Goal: Task Accomplishment & Management: Use online tool/utility

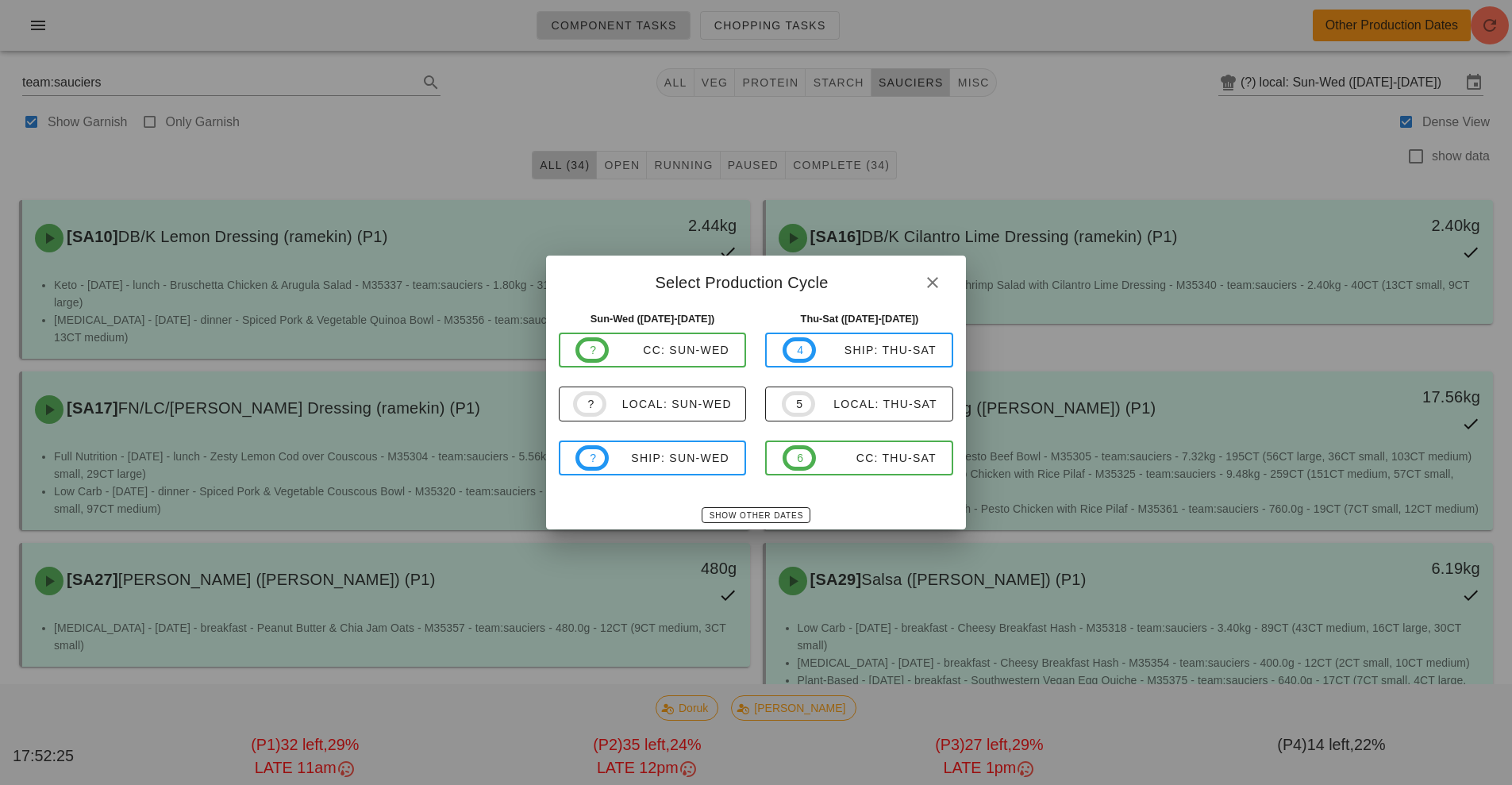
click at [1304, 203] on div at bounding box center [756, 392] width 1512 height 785
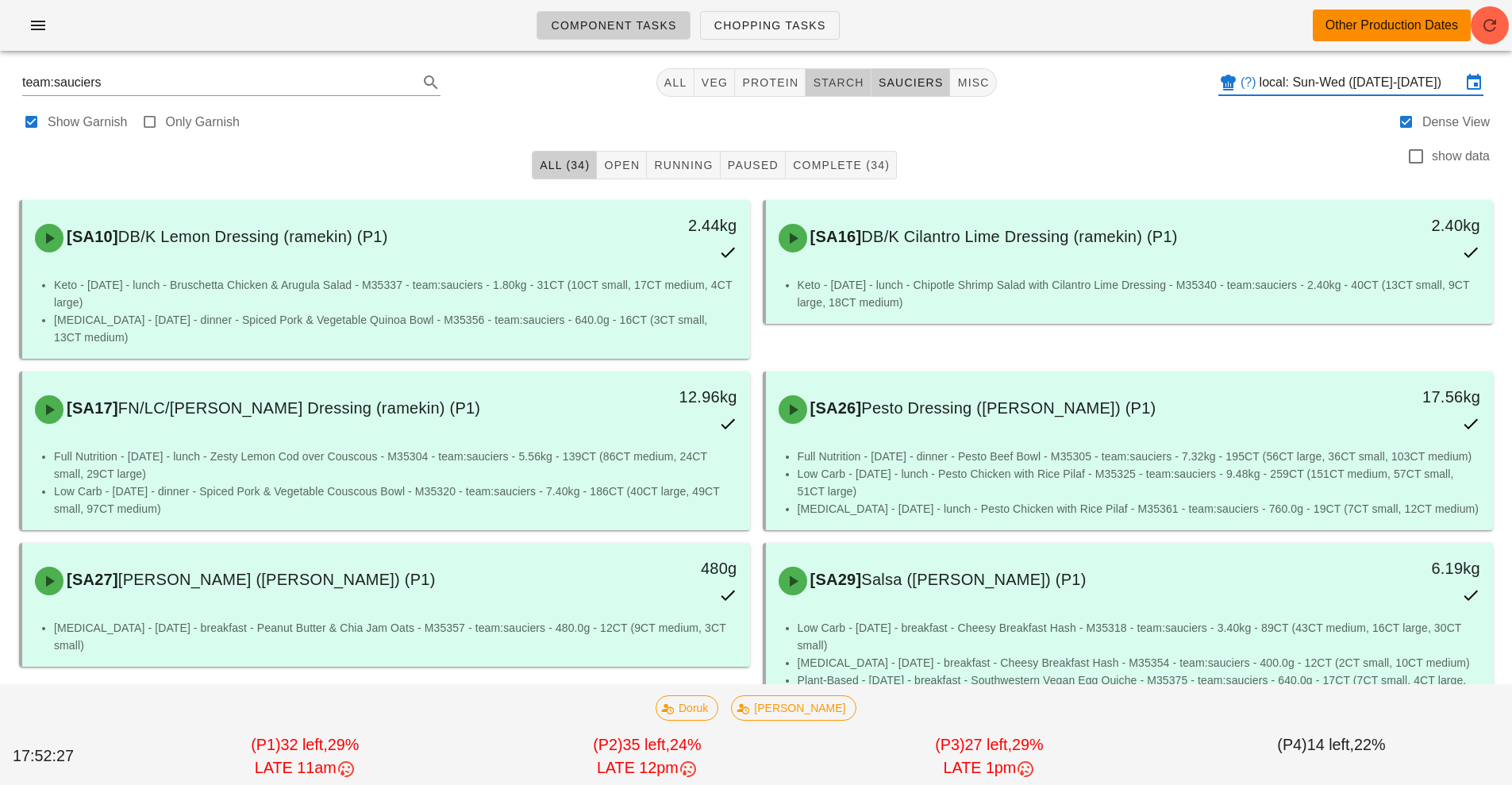
click at [852, 94] on button "starch" at bounding box center [838, 83] width 65 height 28
type input "team:starch"
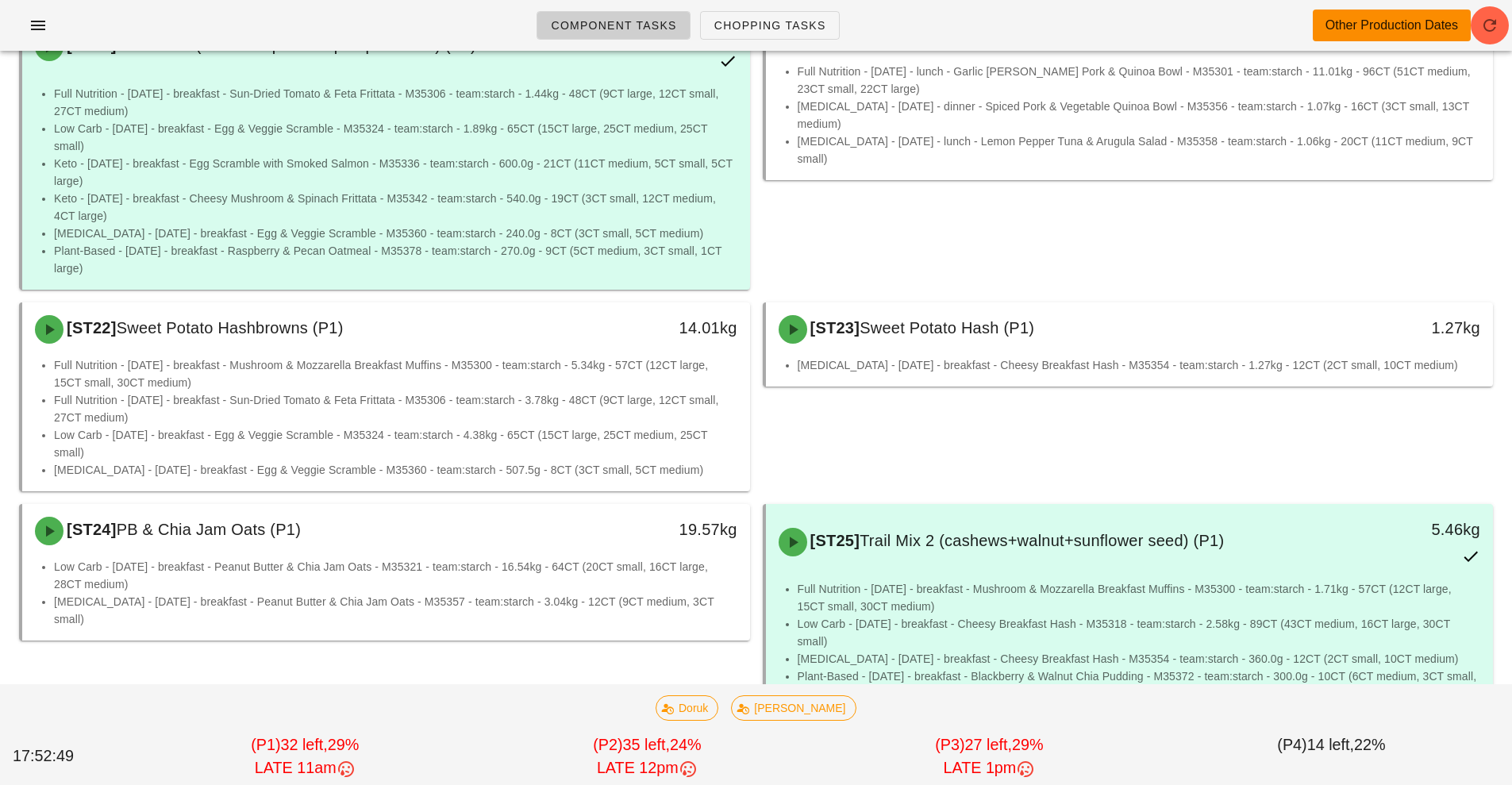
scroll to position [612, 0]
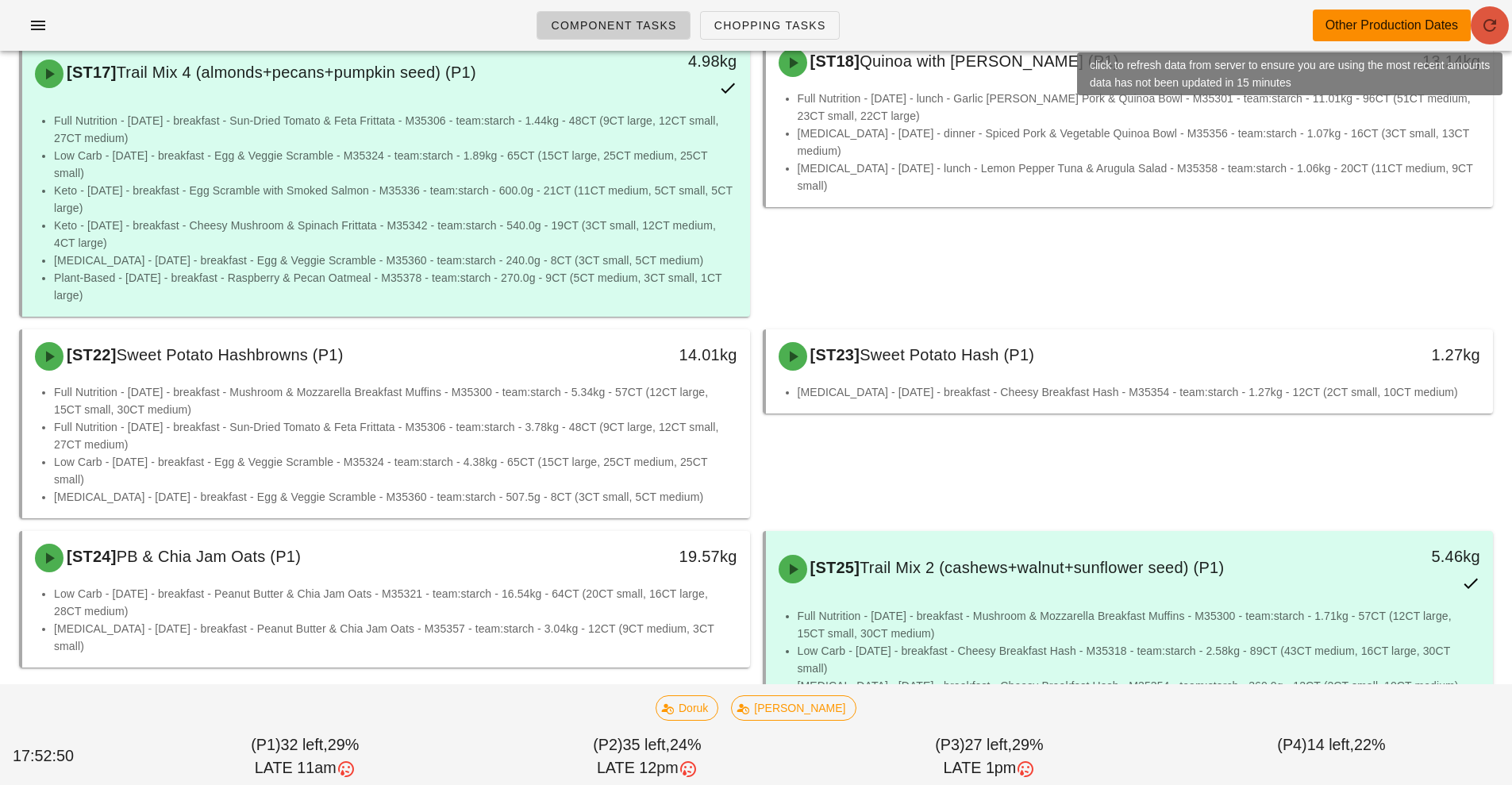
click at [1504, 37] on button "button" at bounding box center [1490, 26] width 38 height 38
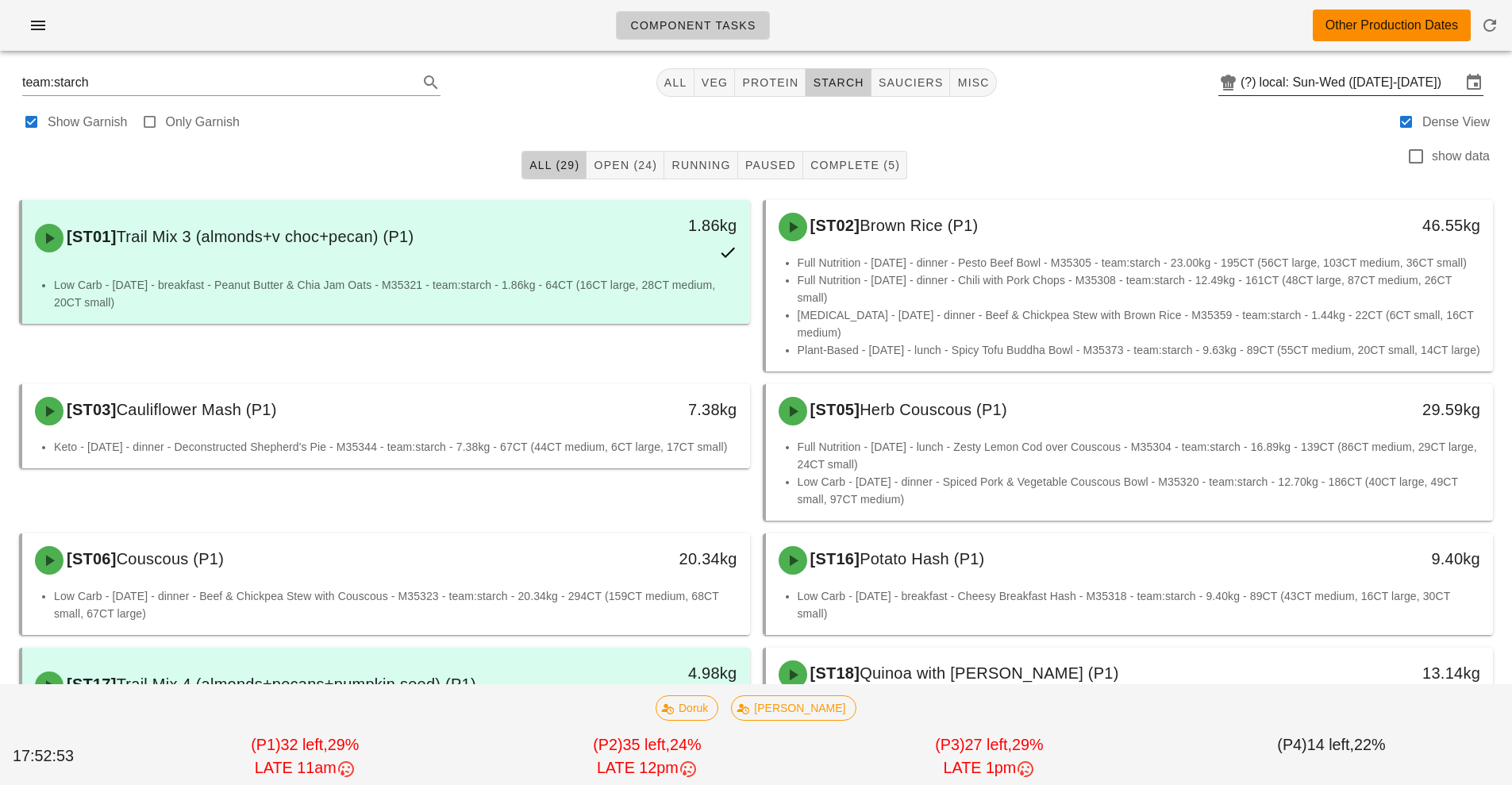
click at [1354, 84] on input "local: Sun-Wed ([DATE]-[DATE])" at bounding box center [1360, 83] width 201 height 25
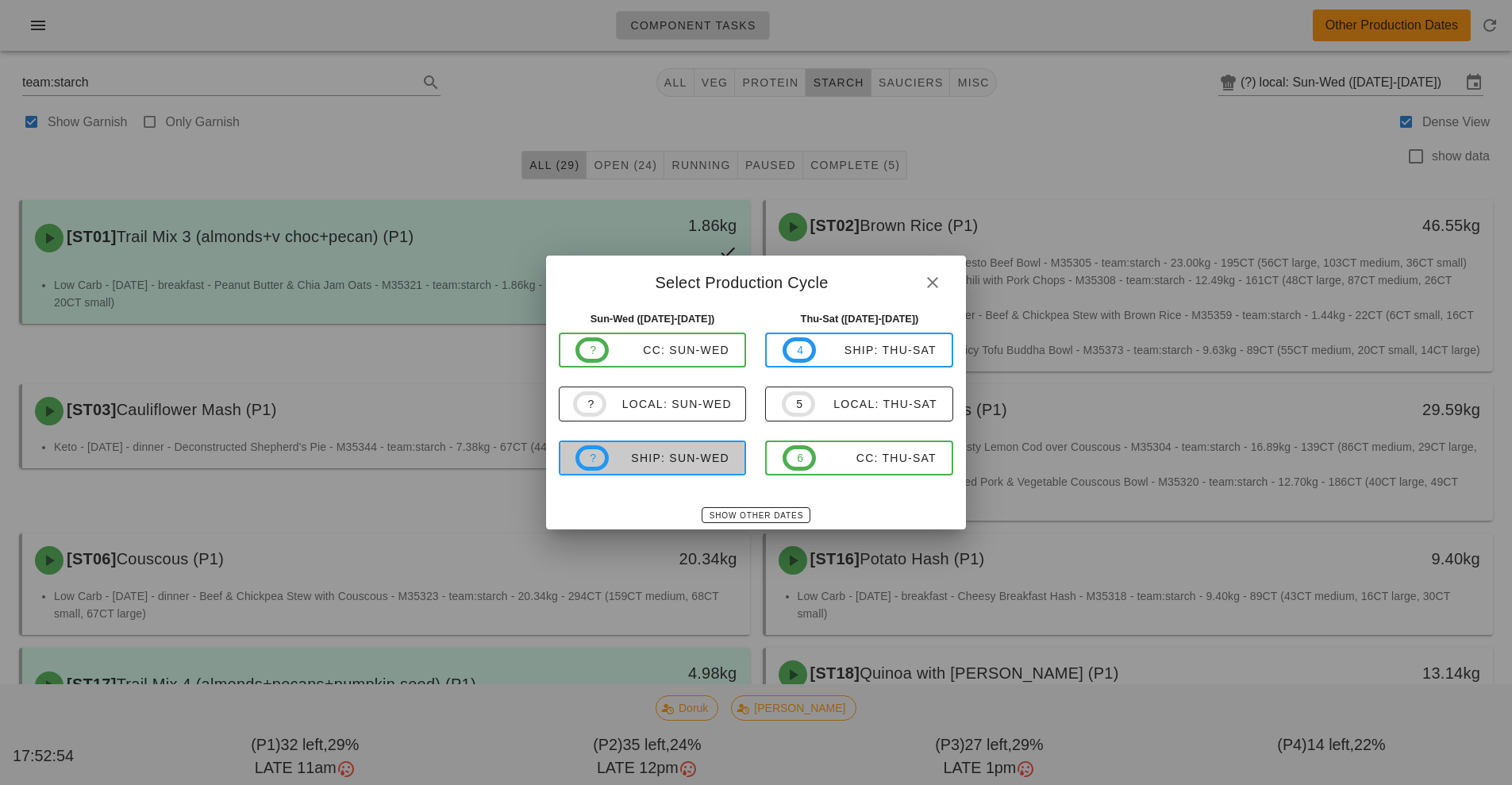
click at [691, 463] on div "ship: Sun-Wed" at bounding box center [669, 458] width 121 height 13
type input "ship: Sun-Wed (Aug 31-Sep 3)"
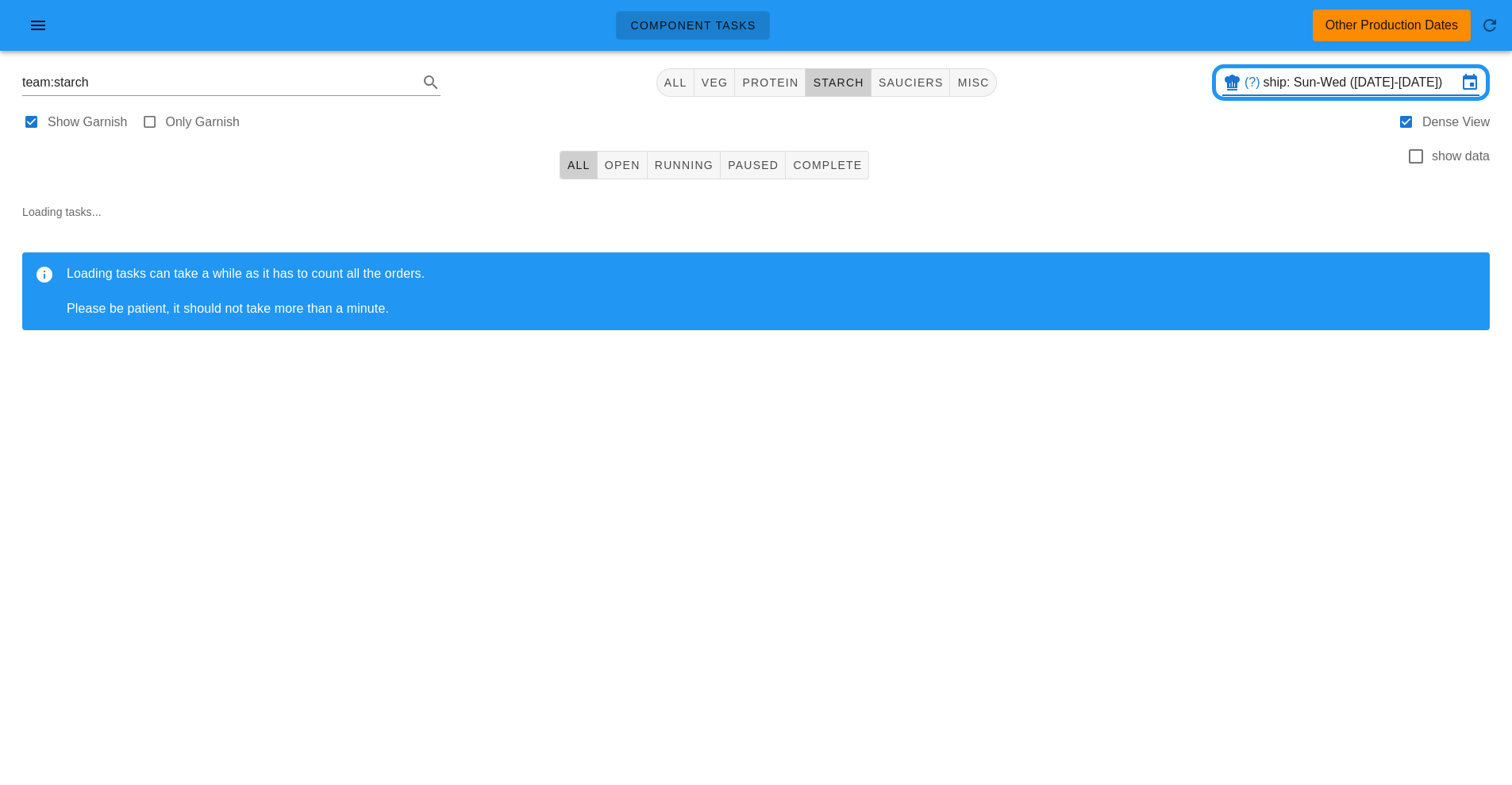
click at [1418, 89] on input "ship: Sun-Wed (Aug 31-Sep 3)" at bounding box center [1360, 83] width 194 height 25
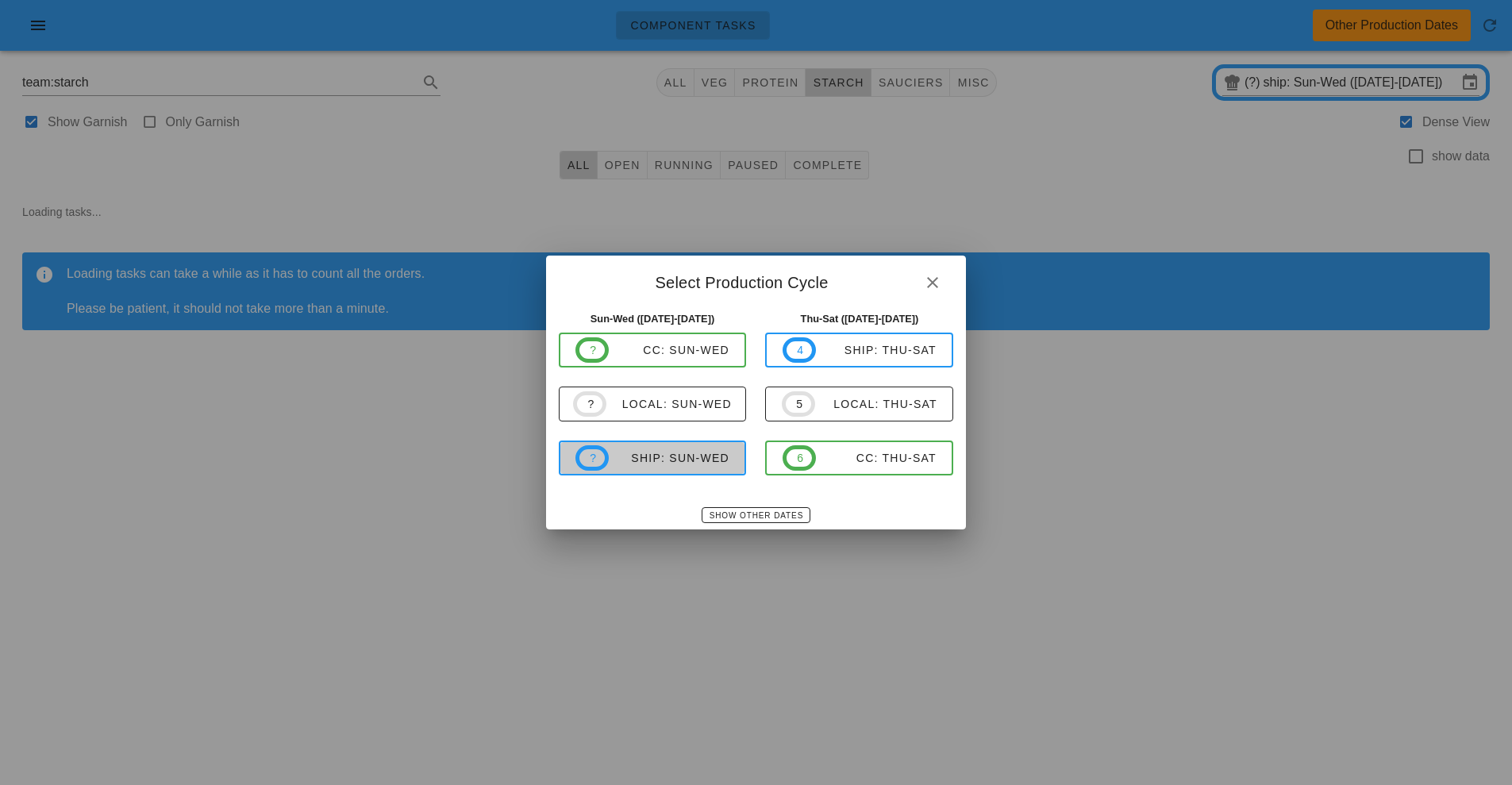
click at [645, 459] on div "ship: Sun-Wed" at bounding box center [669, 458] width 121 height 13
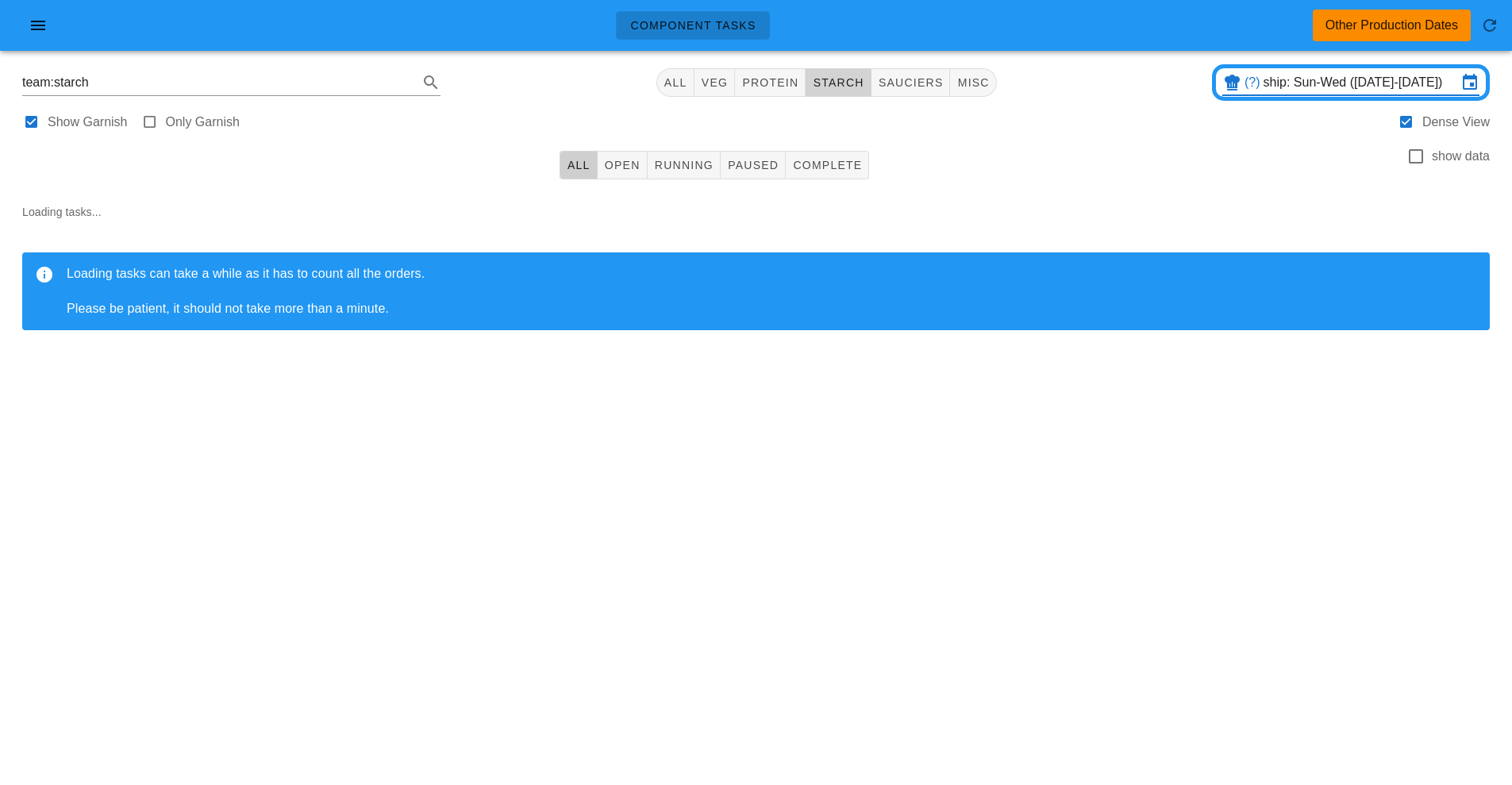
click at [843, 95] on button "starch" at bounding box center [838, 83] width 65 height 28
click at [580, 178] on button "All" at bounding box center [579, 165] width 38 height 28
click at [1455, 28] on div "Other Production Dates" at bounding box center [1392, 25] width 133 height 19
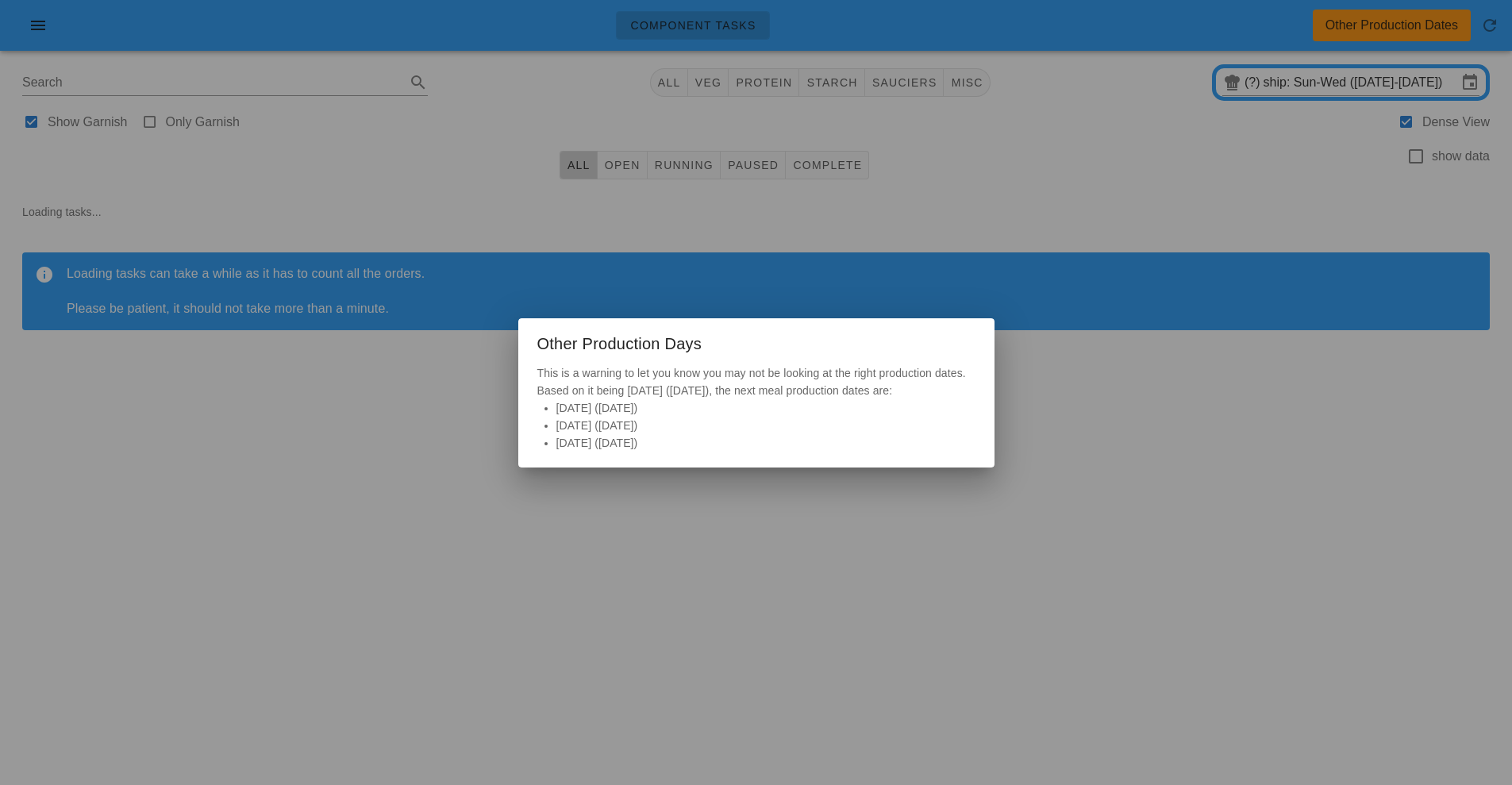
click at [1492, 34] on div at bounding box center [756, 392] width 1512 height 785
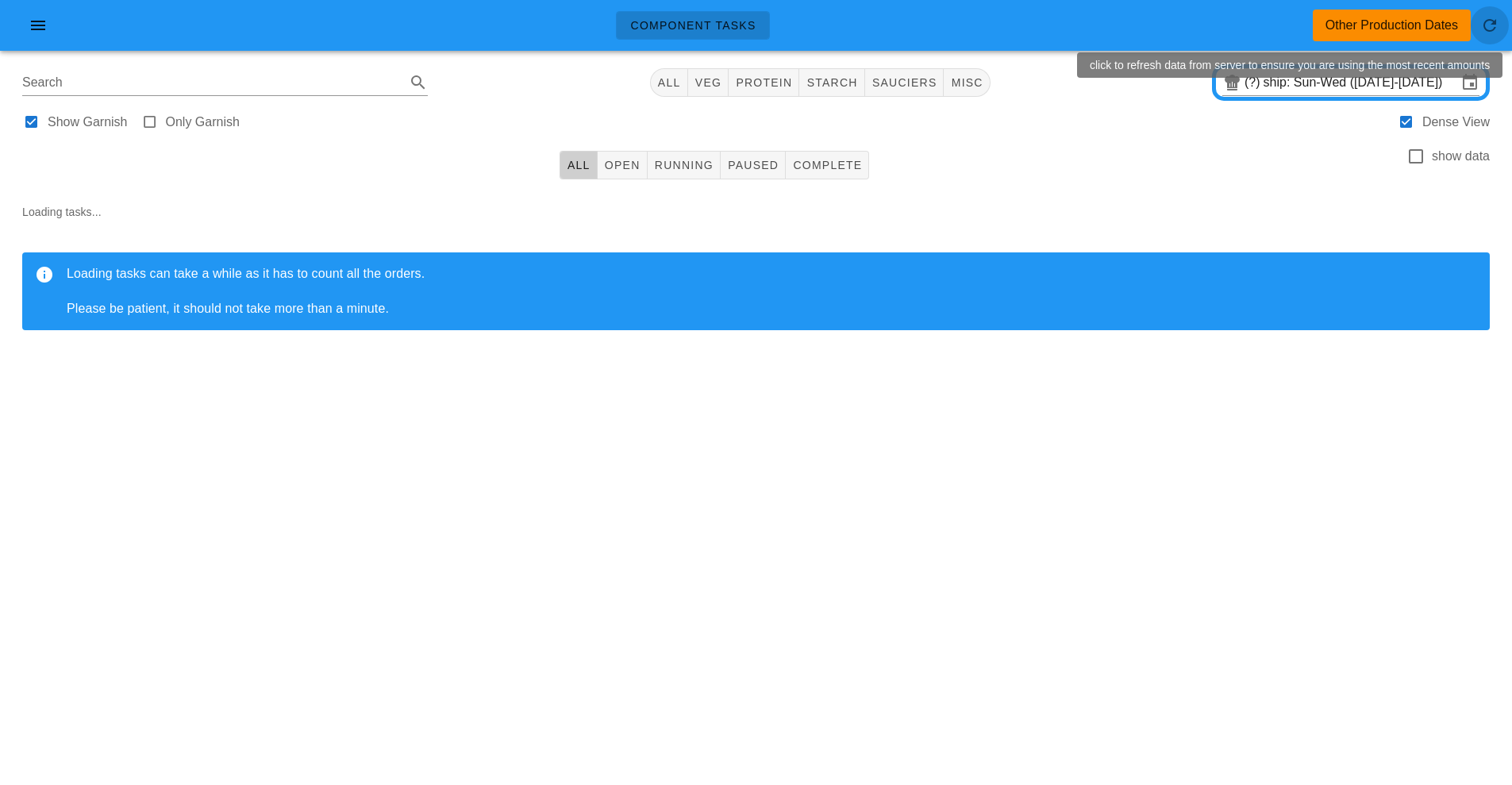
click at [1494, 34] on icon "button" at bounding box center [1489, 25] width 19 height 19
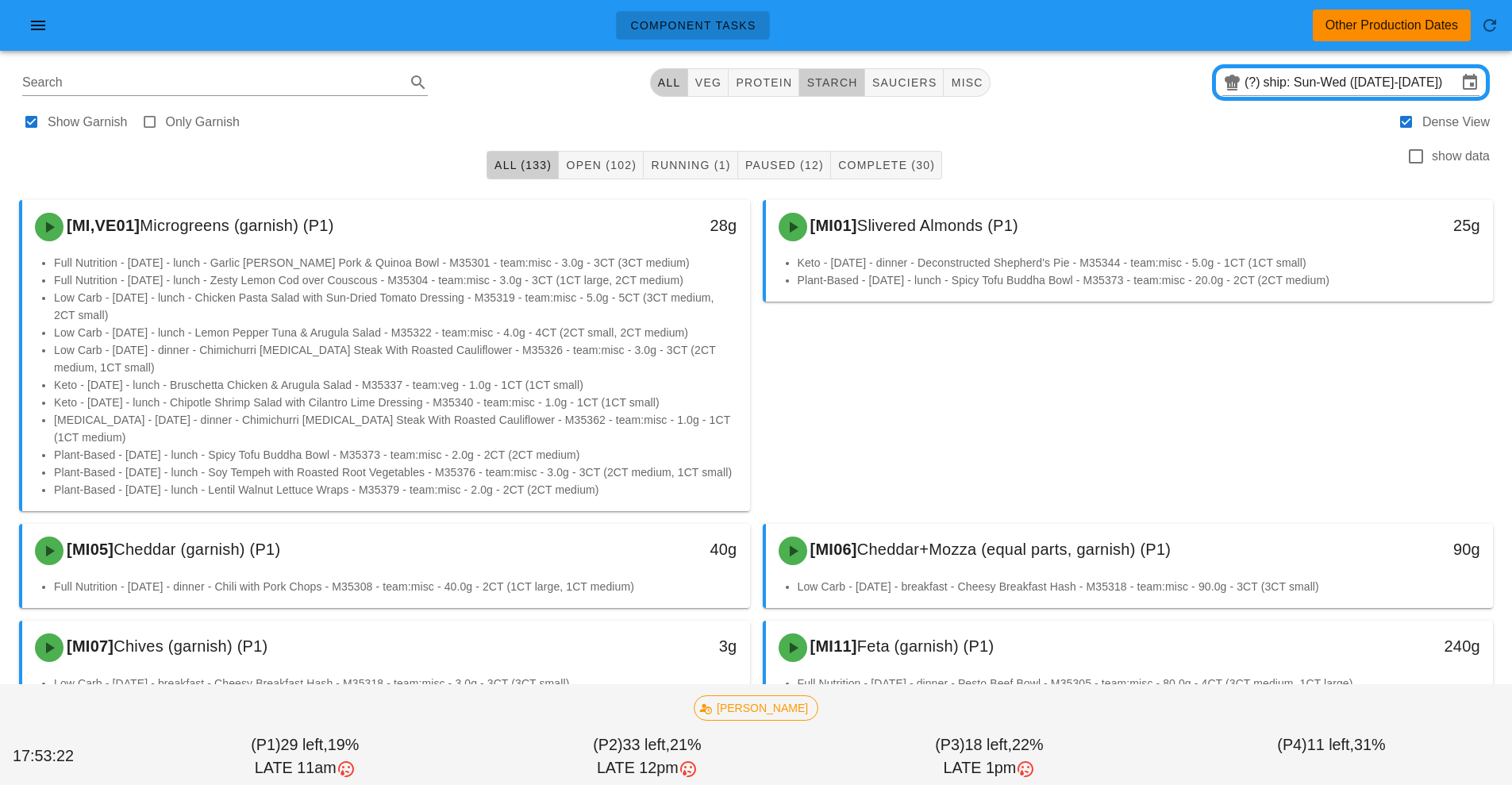
click at [837, 87] on span "starch" at bounding box center [832, 82] width 52 height 13
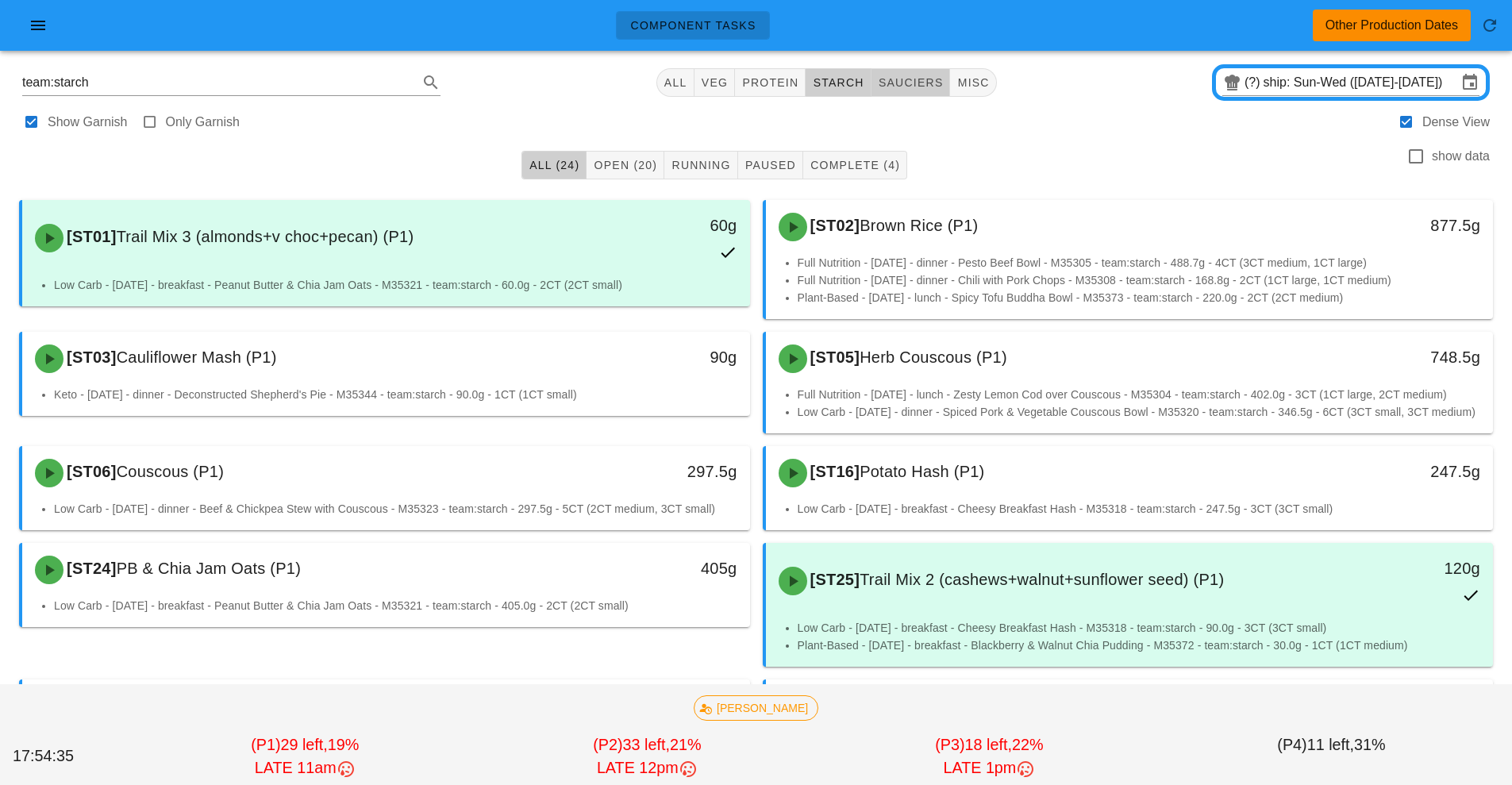
click at [910, 84] on span "sauciers" at bounding box center [910, 82] width 66 height 13
type input "team:sauciers"
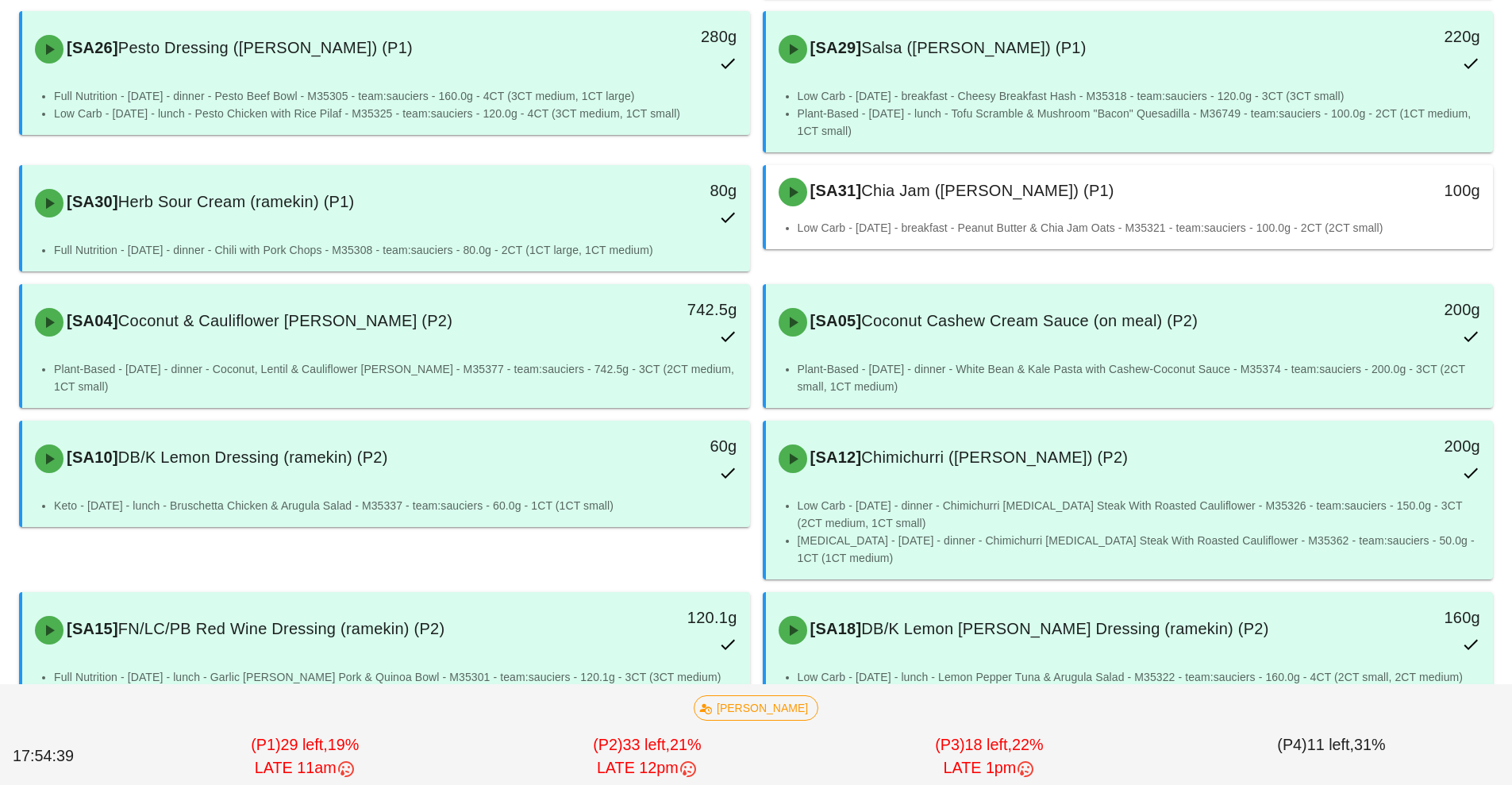
scroll to position [344, 0]
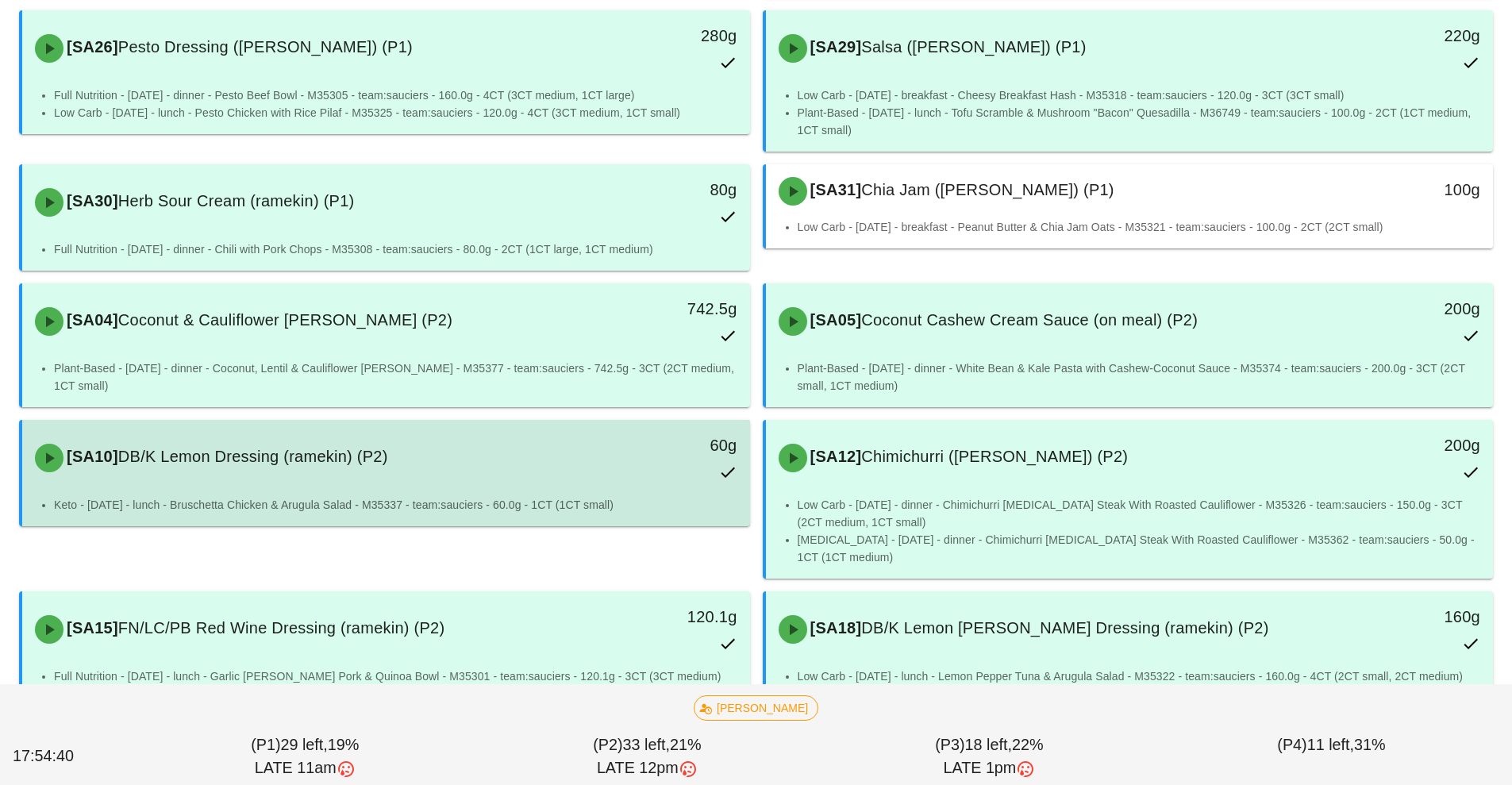
click at [562, 477] on div "[SA10] DB/K Lemon Dressing (ramekin) (P2)" at bounding box center [295, 458] width 540 height 48
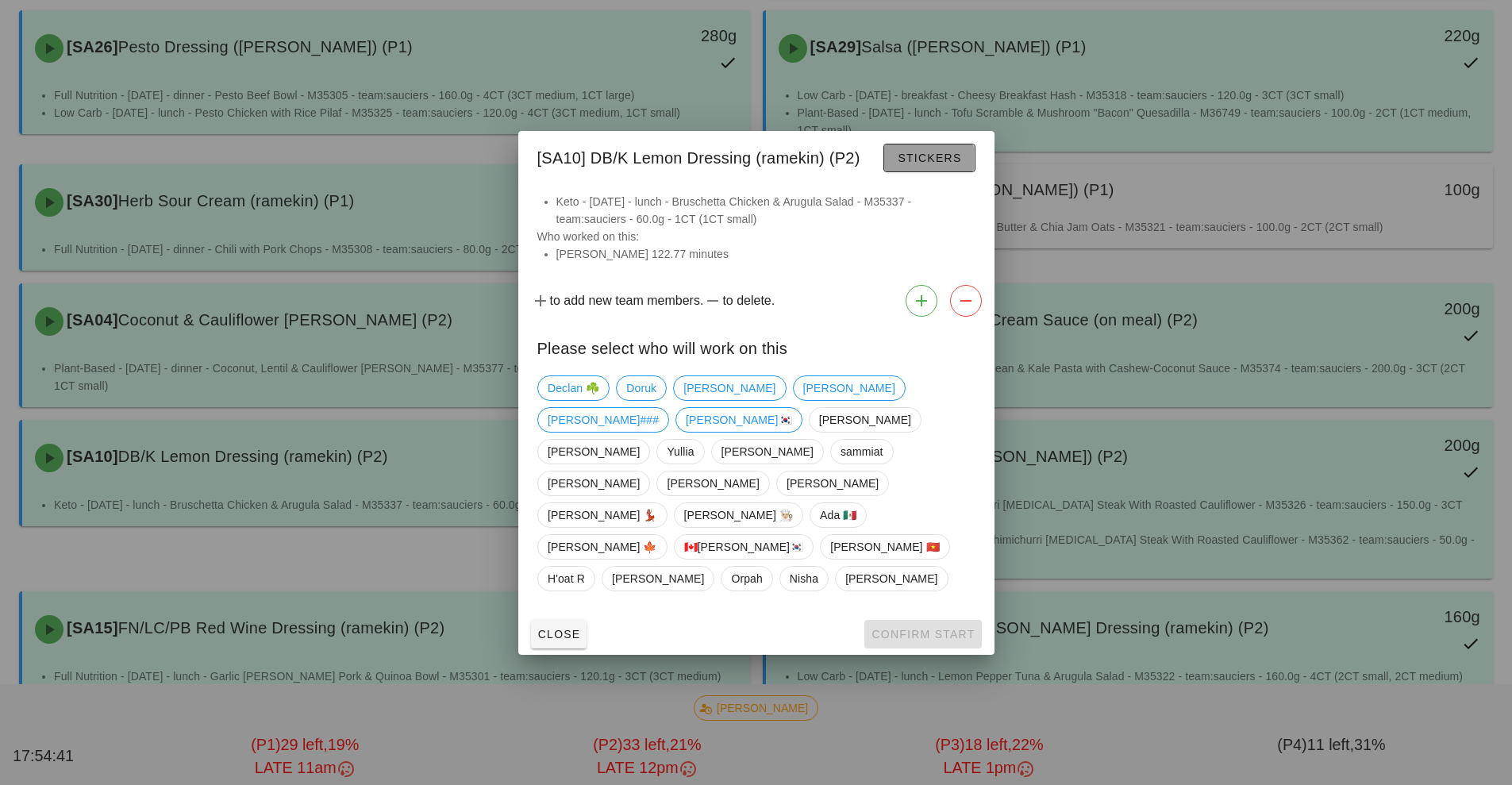
click at [941, 165] on span "Stickers" at bounding box center [928, 158] width 64 height 13
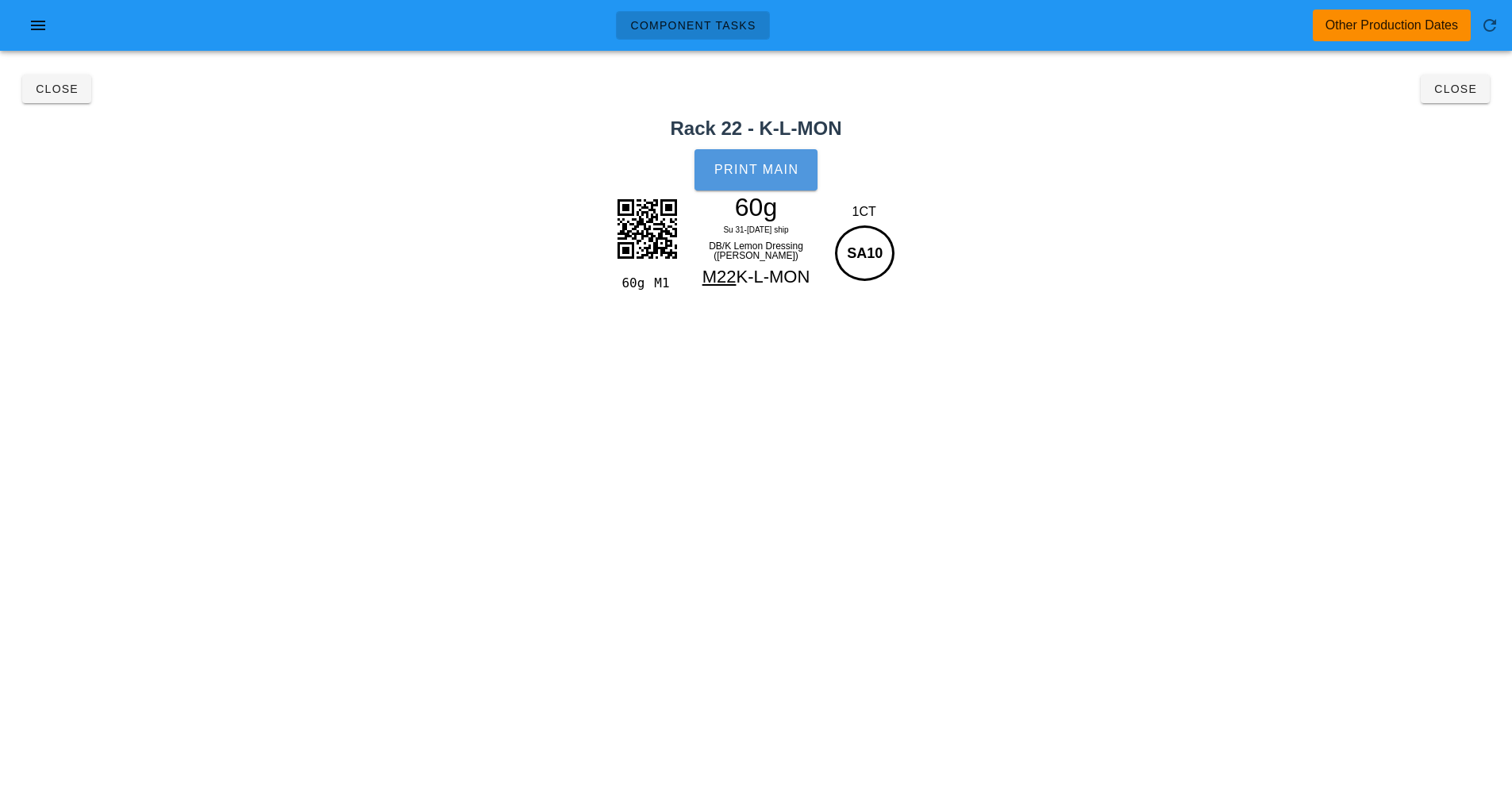
click at [769, 158] on button "Print Main" at bounding box center [756, 170] width 122 height 41
click at [1446, 89] on span "Close" at bounding box center [1455, 89] width 43 height 13
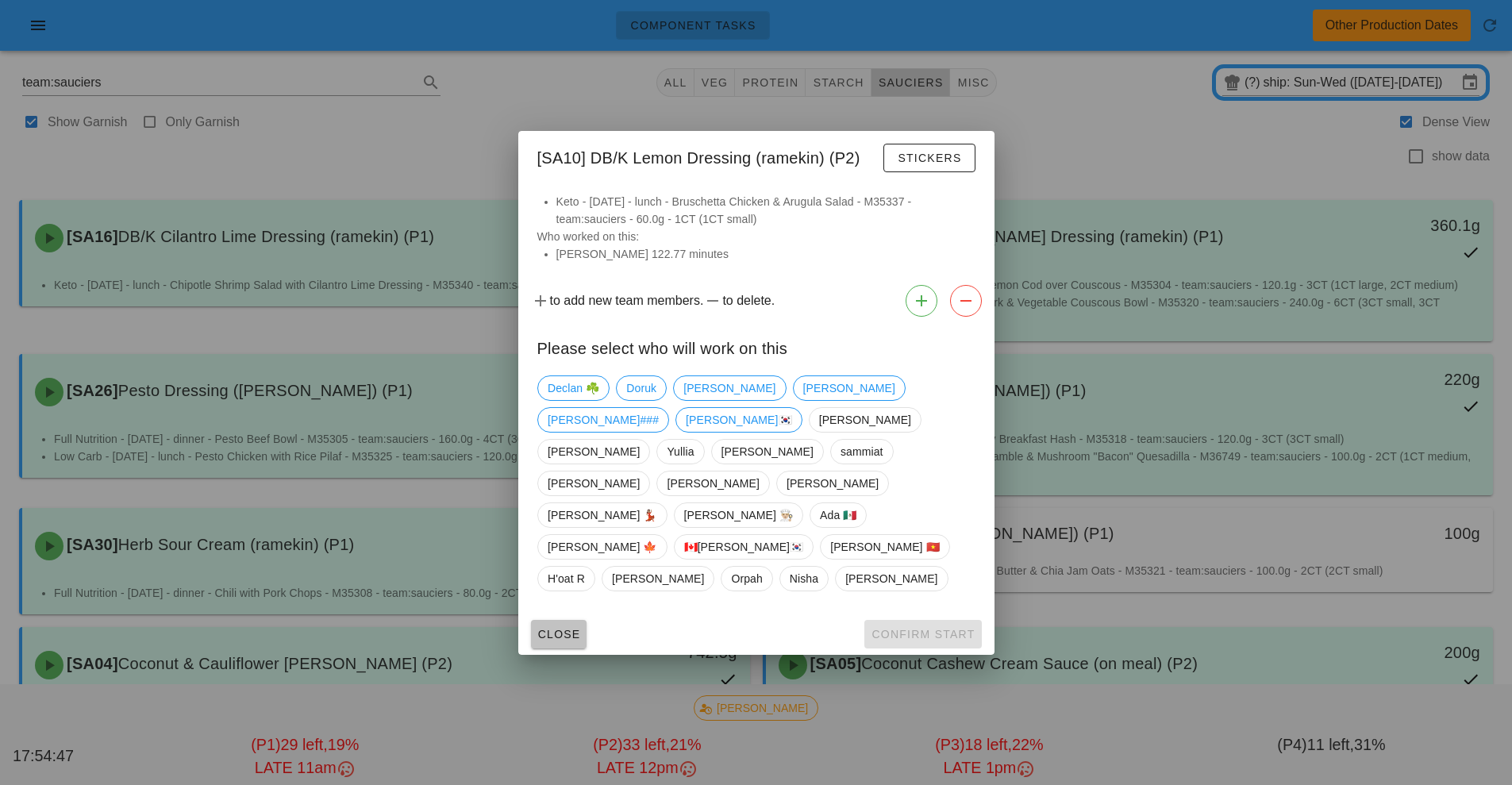
click at [544, 620] on button "Close" at bounding box center [559, 634] width 56 height 28
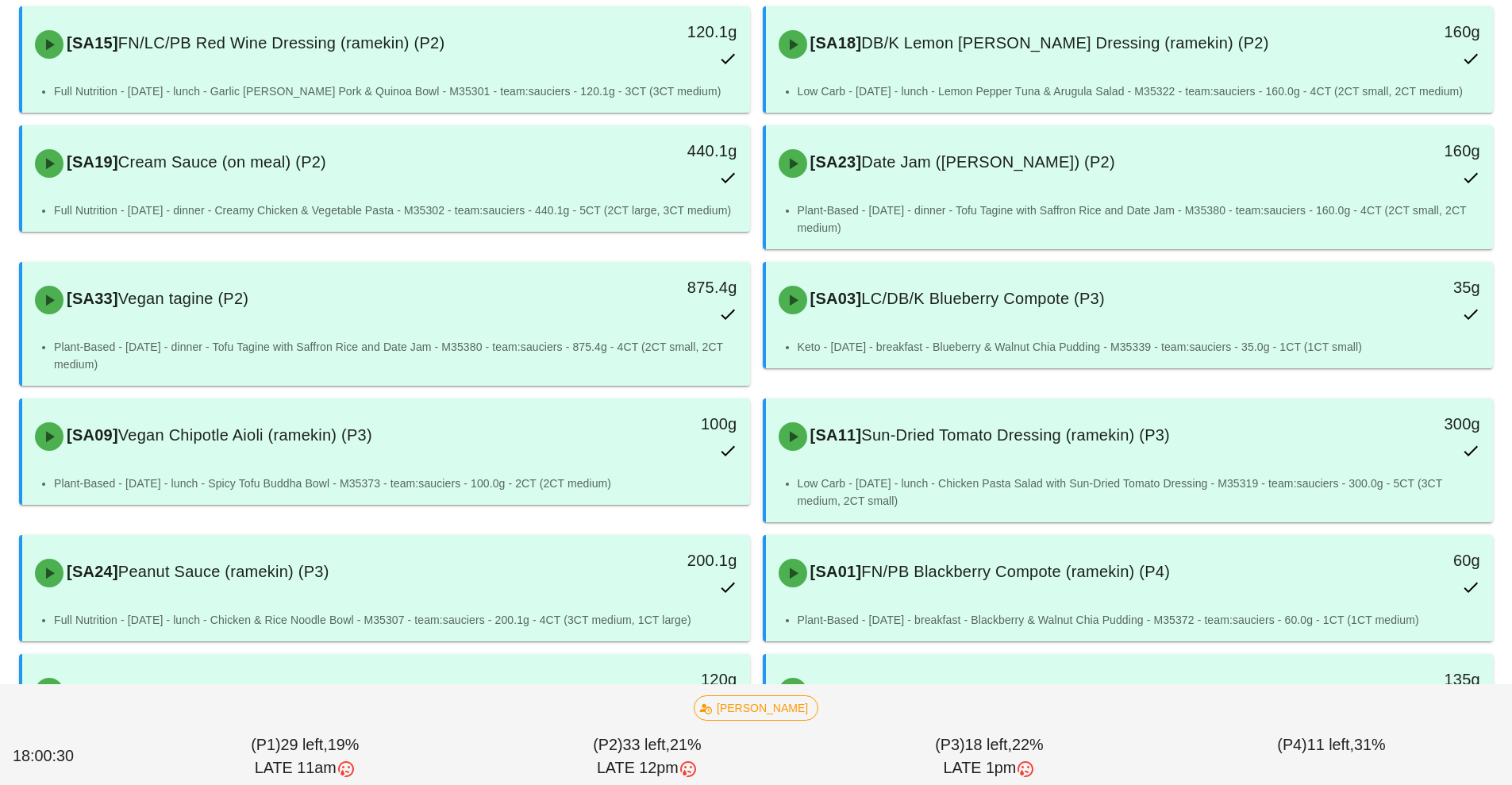
scroll to position [944, 0]
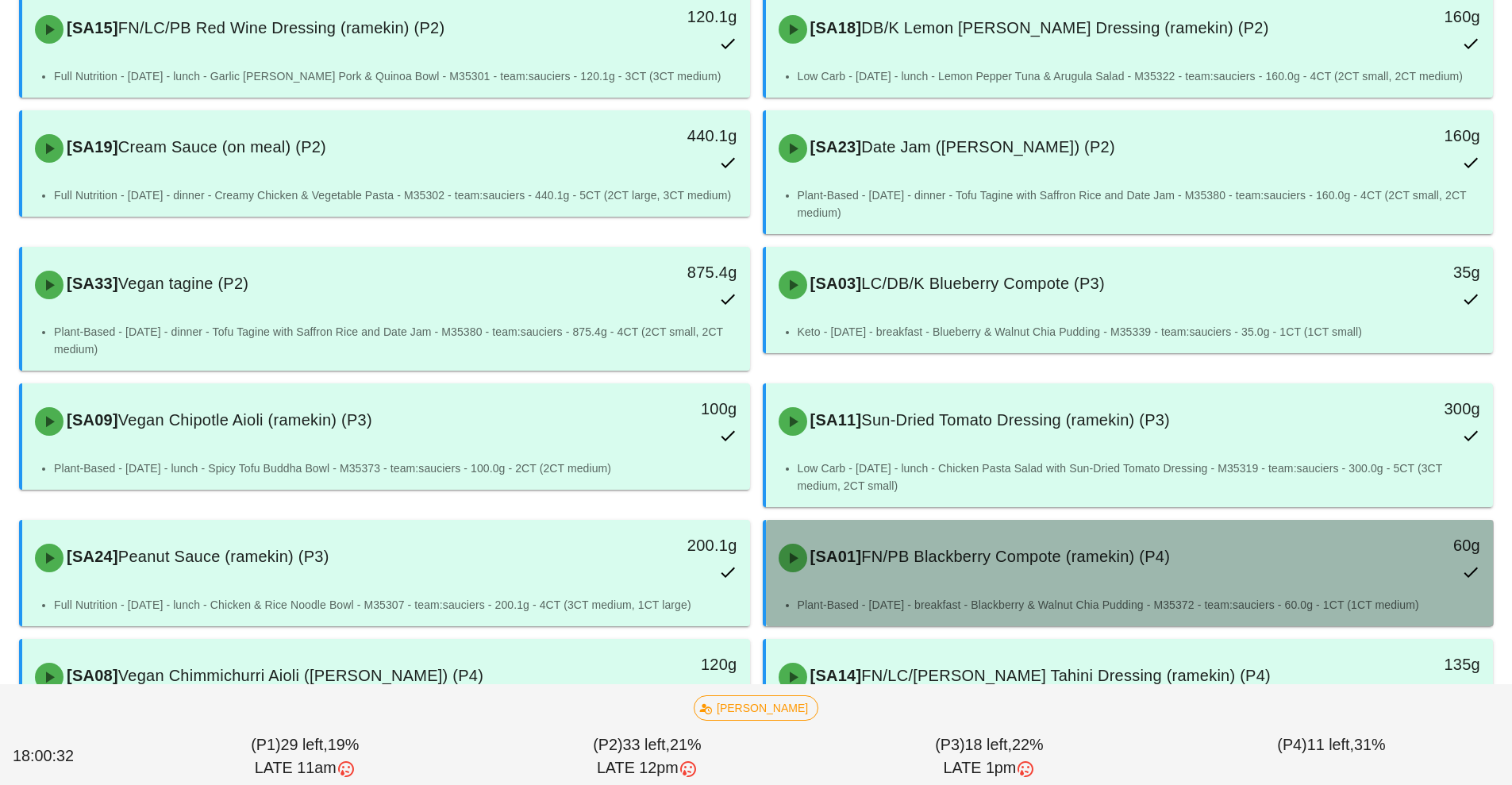
click at [890, 591] on div "[SA01] FN/PB Blackberry Compote (ramekin) (P4) 60g" at bounding box center [1130, 558] width 721 height 70
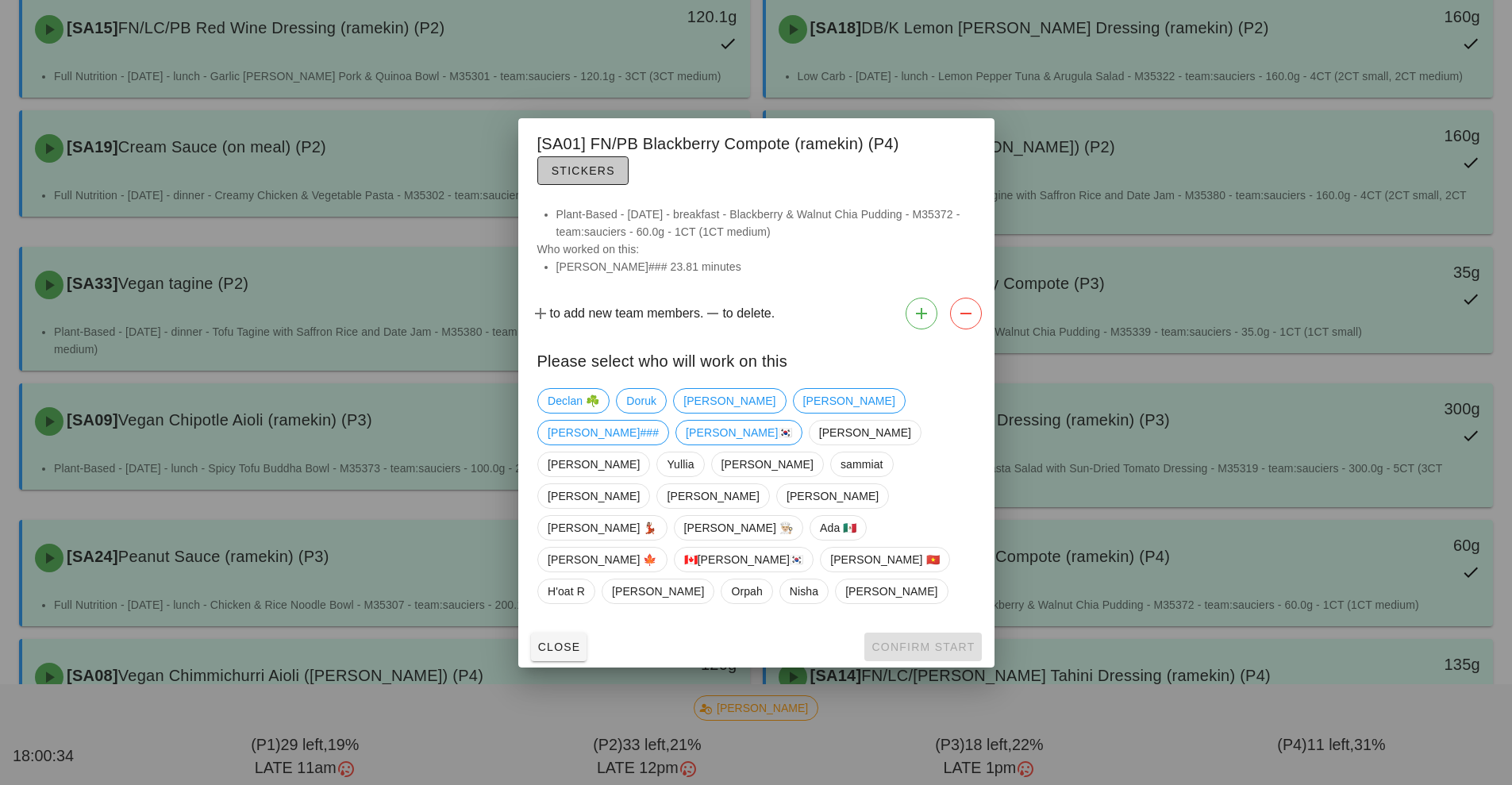
click at [615, 185] on button "Stickers" at bounding box center [583, 170] width 91 height 28
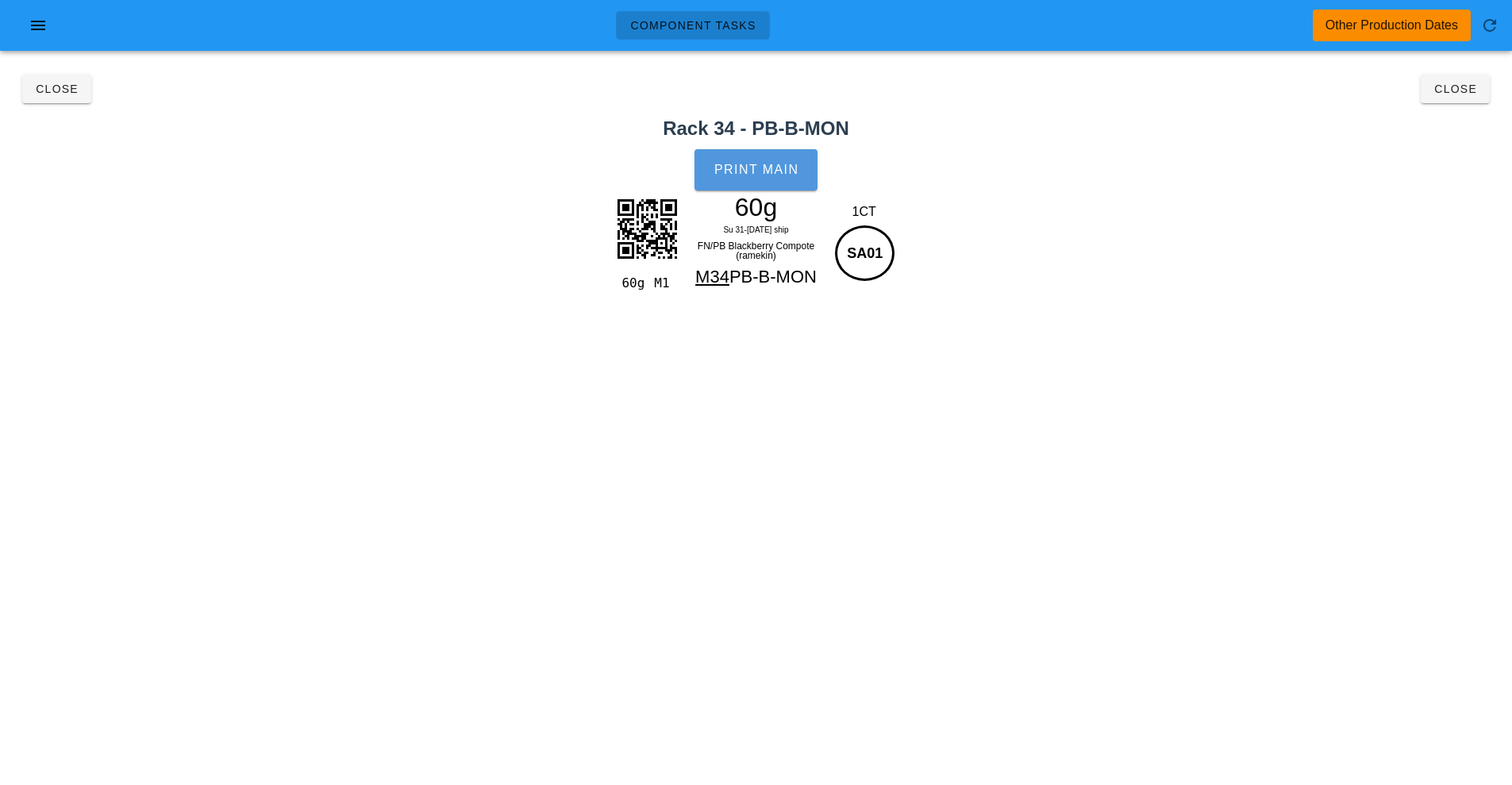
click at [781, 165] on span "Print Main" at bounding box center [756, 170] width 86 height 14
click at [1444, 86] on span "Close" at bounding box center [1455, 89] width 43 height 13
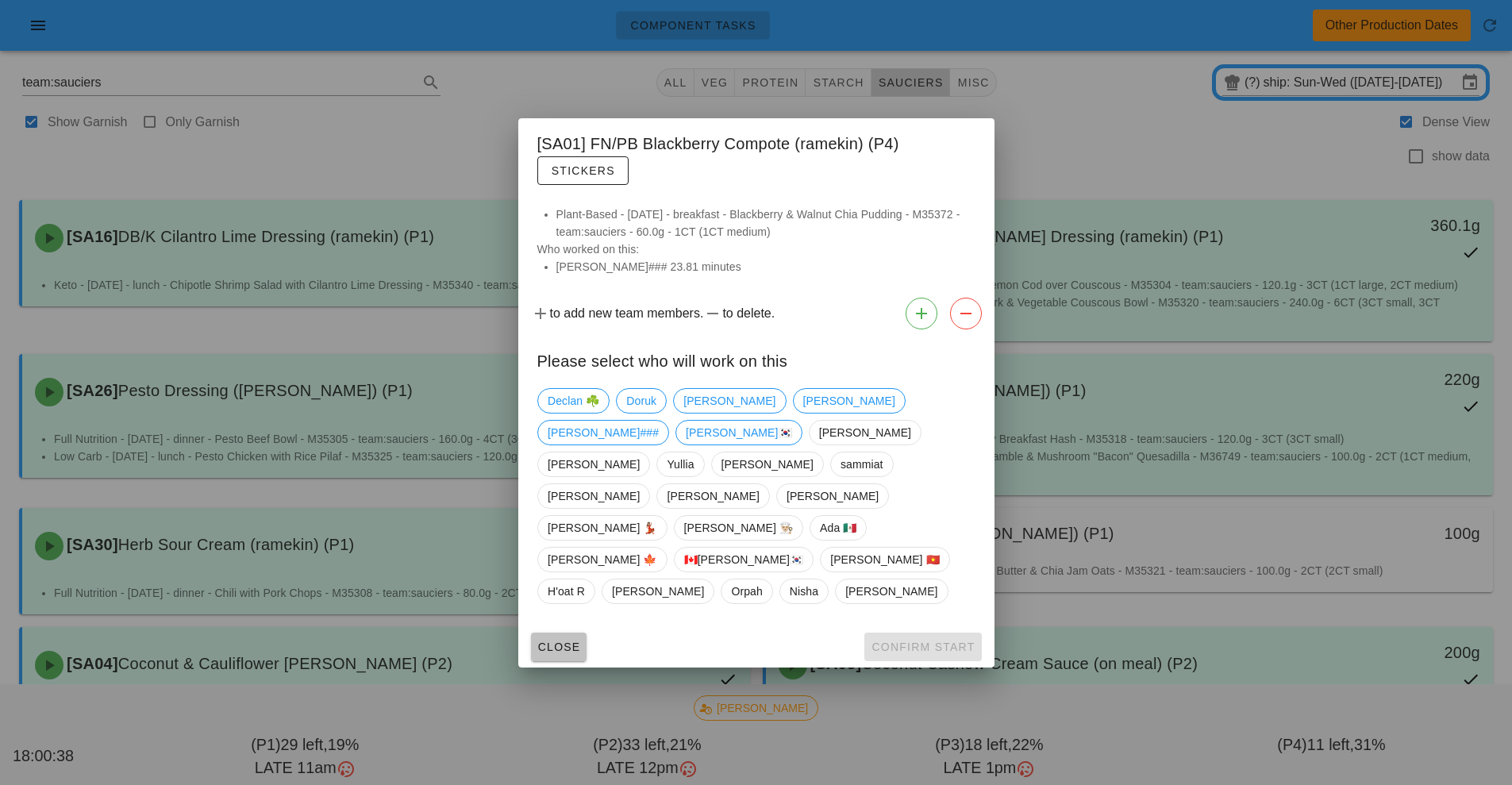
click at [555, 633] on button "Close" at bounding box center [559, 647] width 56 height 28
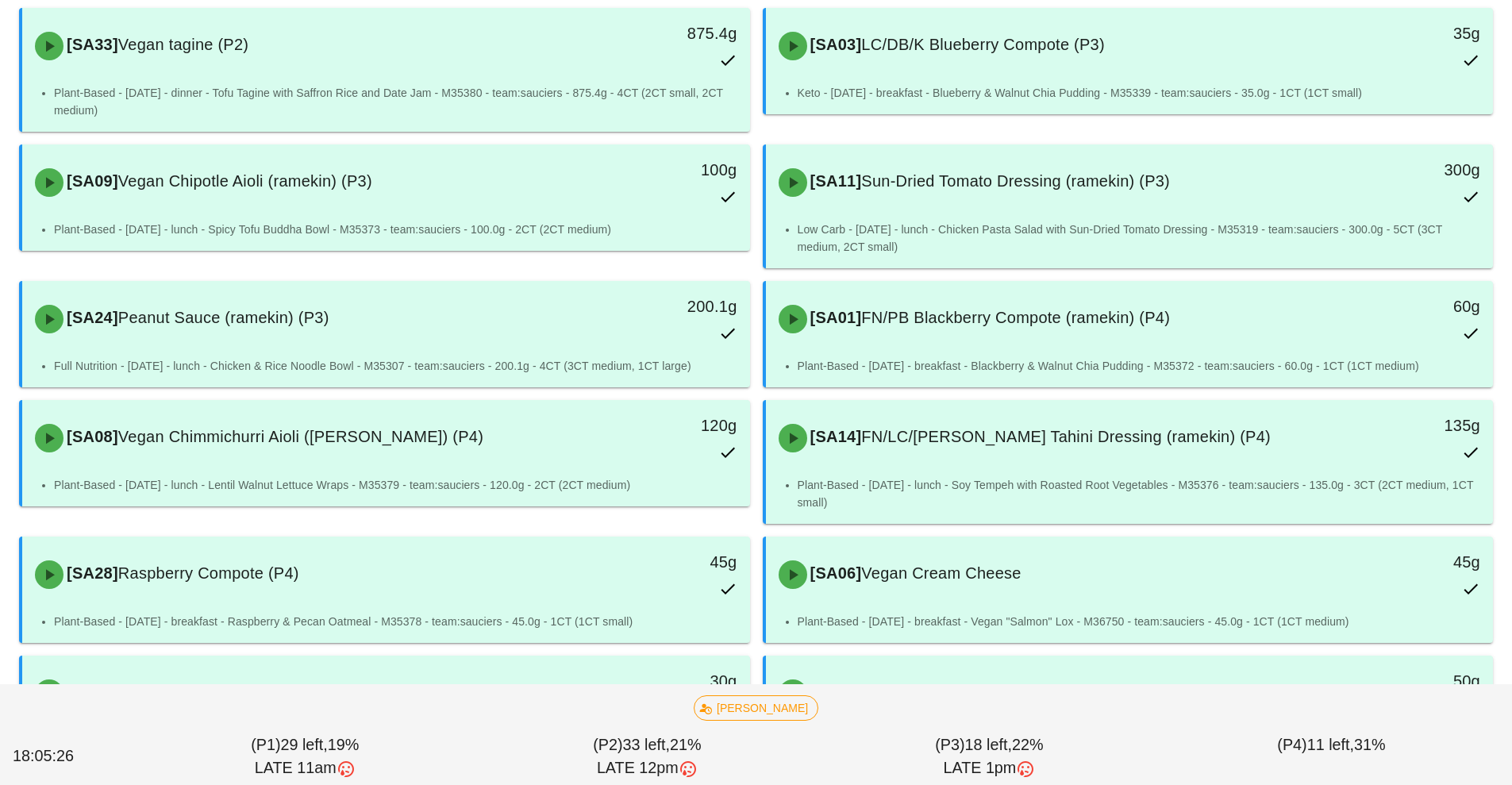
scroll to position [1184, 0]
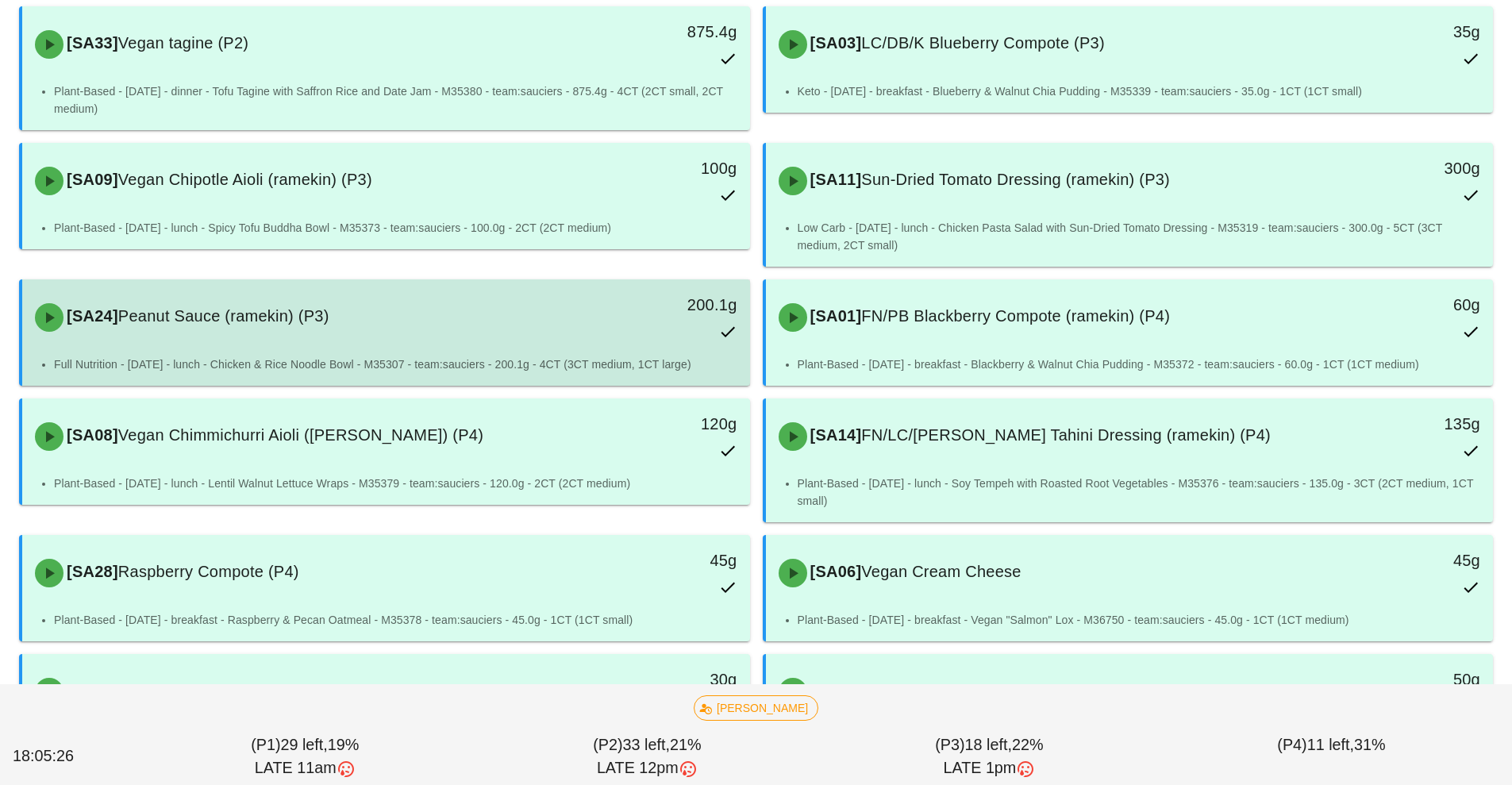
click at [590, 327] on div "200.1g" at bounding box center [656, 317] width 180 height 70
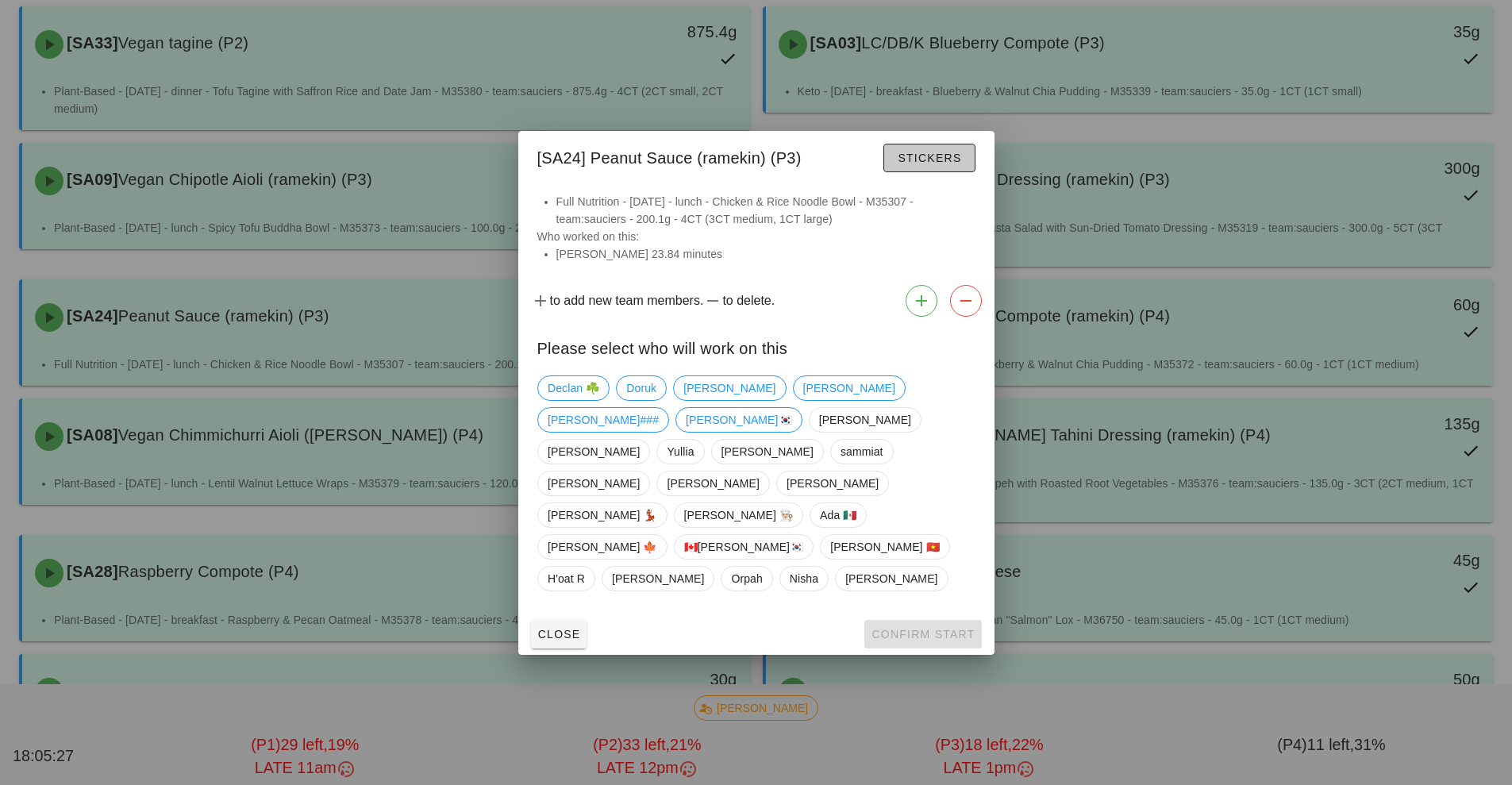
click at [949, 165] on span "Stickers" at bounding box center [928, 158] width 64 height 13
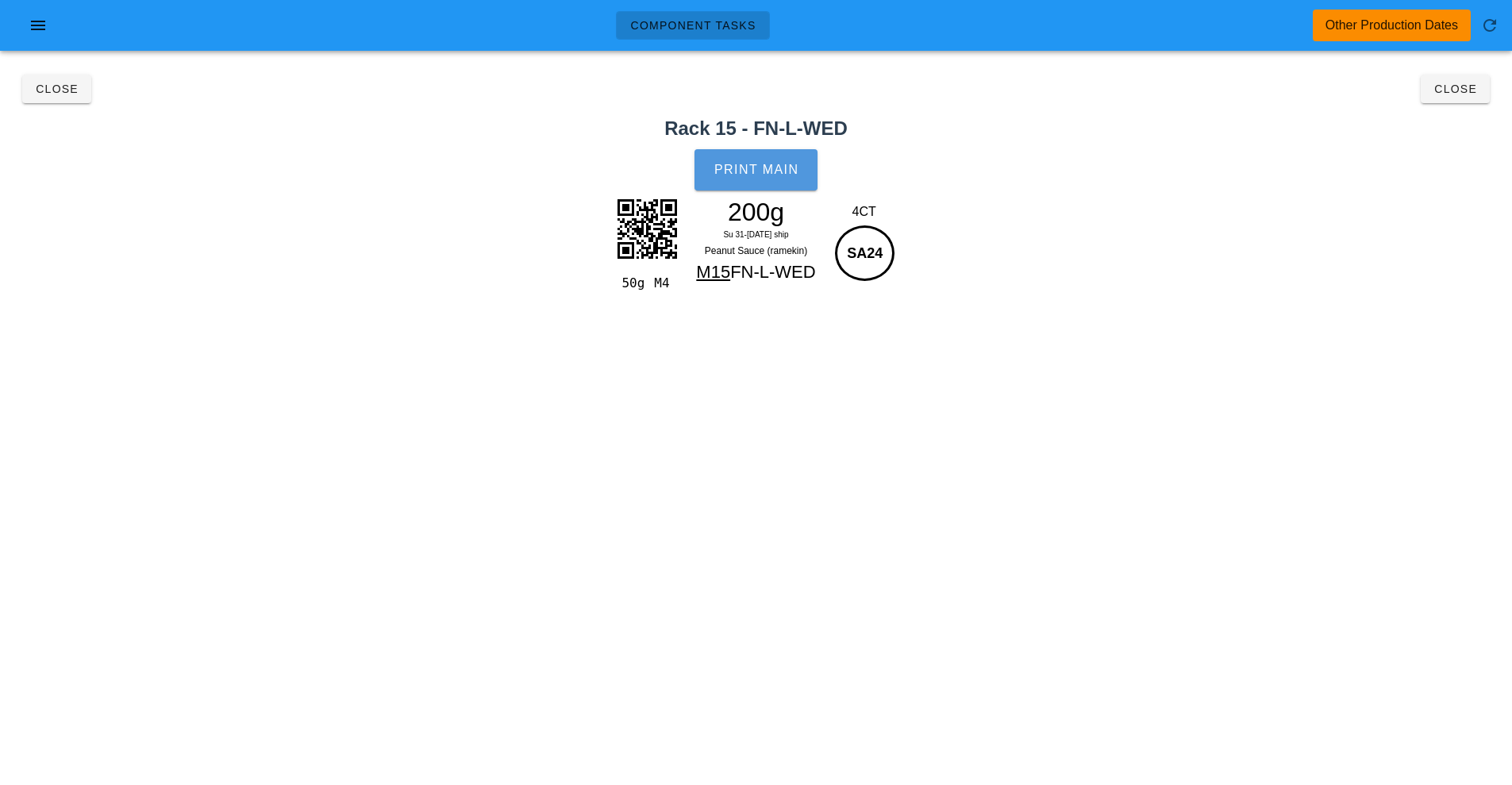
click at [759, 183] on button "Print Main" at bounding box center [756, 170] width 122 height 41
